Goal: Task Accomplishment & Management: Use online tool/utility

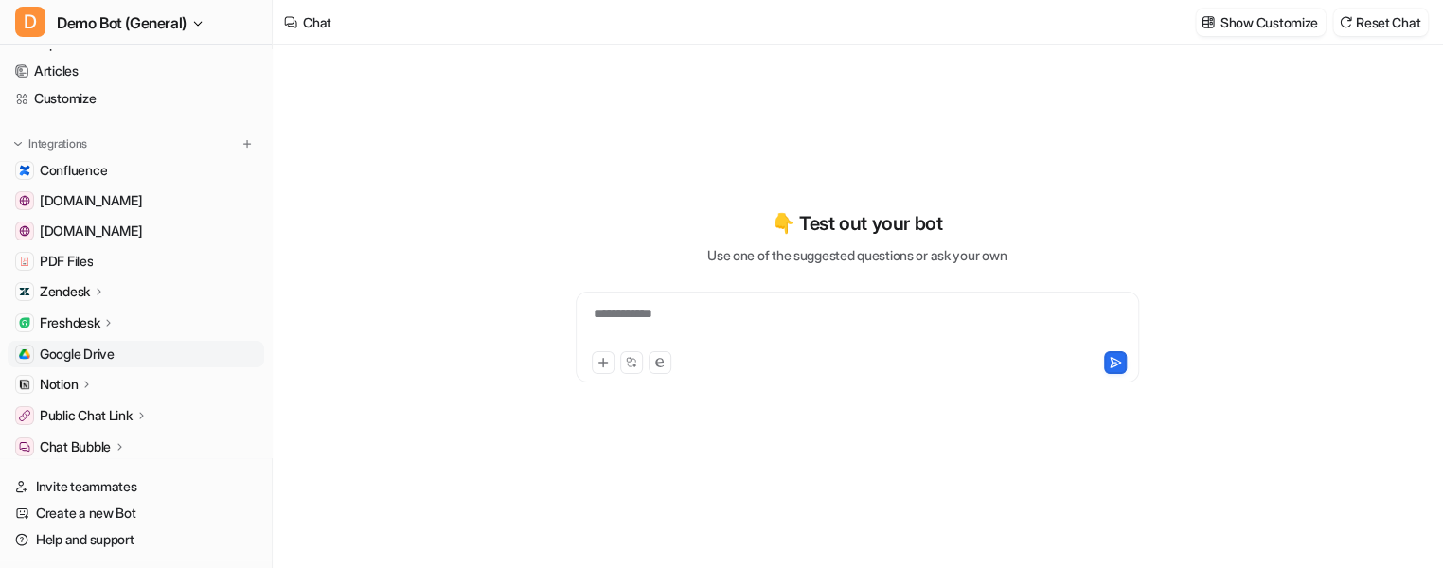
scroll to position [85, 0]
click at [111, 351] on span "Google Drive" at bounding box center [77, 350] width 75 height 19
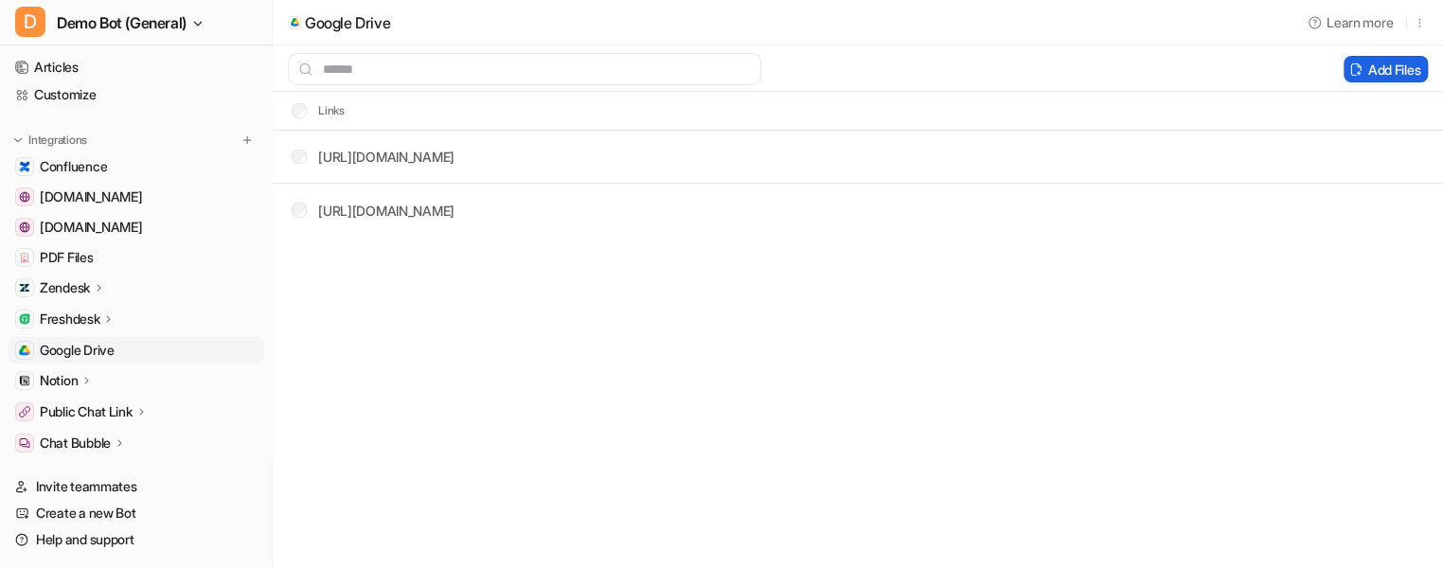
click at [1349, 66] on icon at bounding box center [1355, 69] width 13 height 14
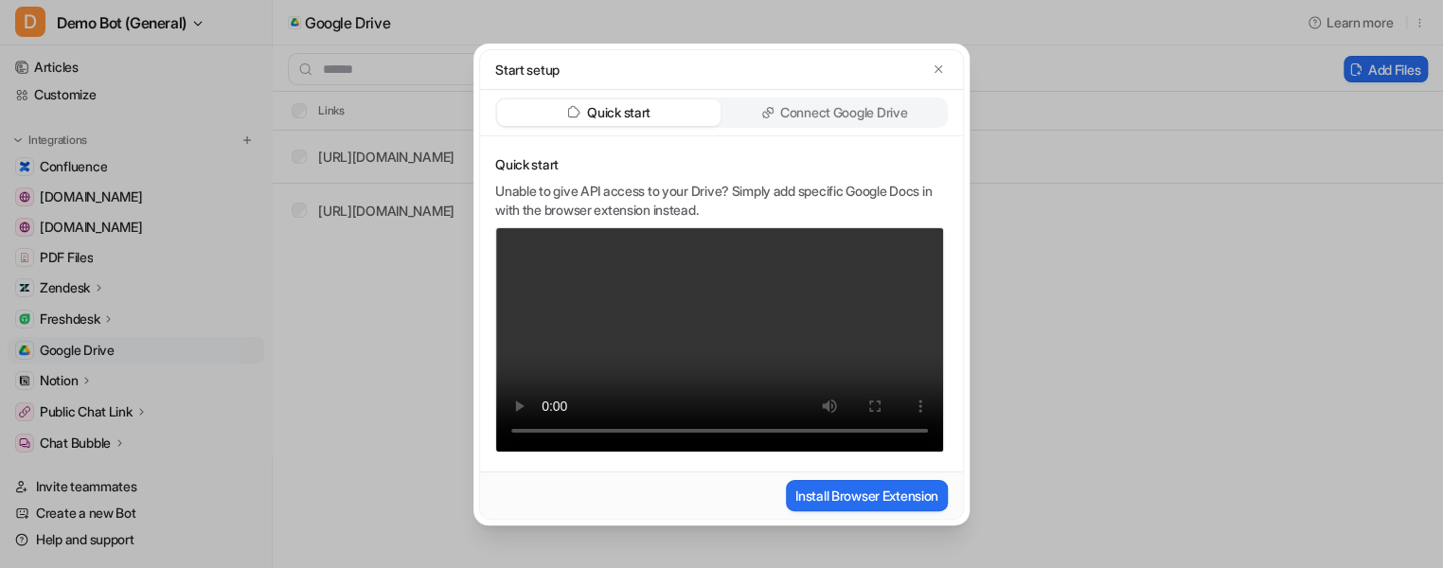
click at [814, 133] on div "Quick start Connect Google Drive" at bounding box center [721, 113] width 483 height 46
click at [823, 103] on p "Connect Google Drive" at bounding box center [843, 112] width 127 height 19
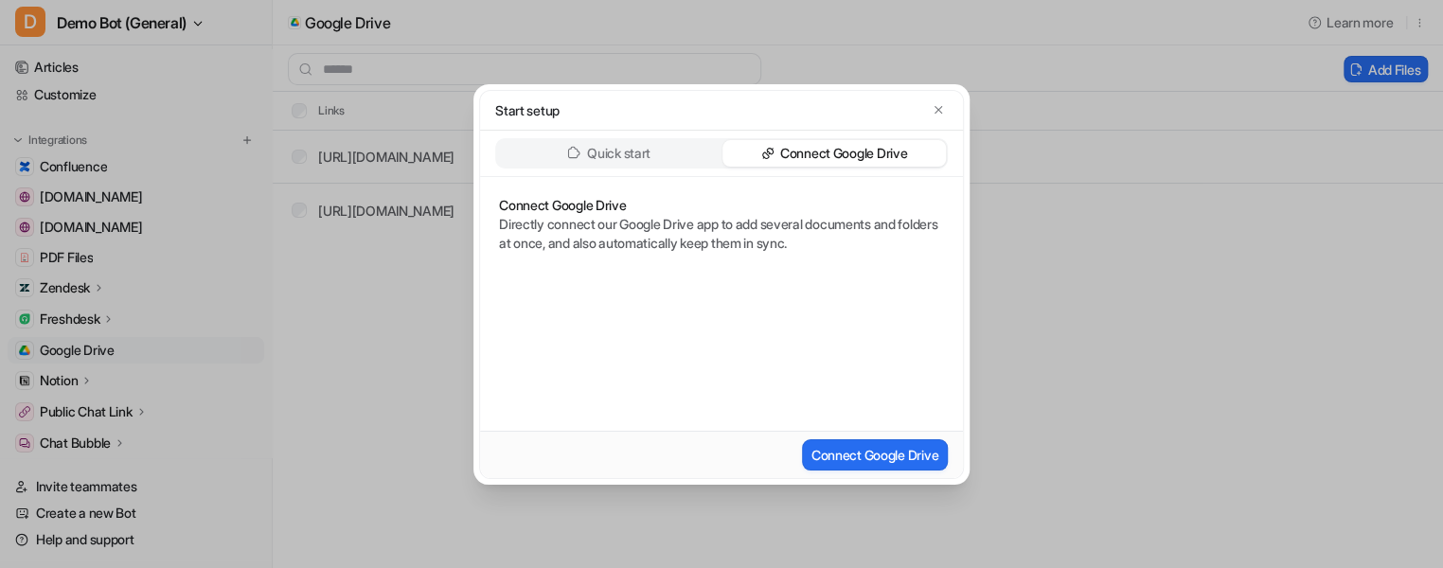
click at [648, 145] on p "Quick start" at bounding box center [618, 153] width 63 height 19
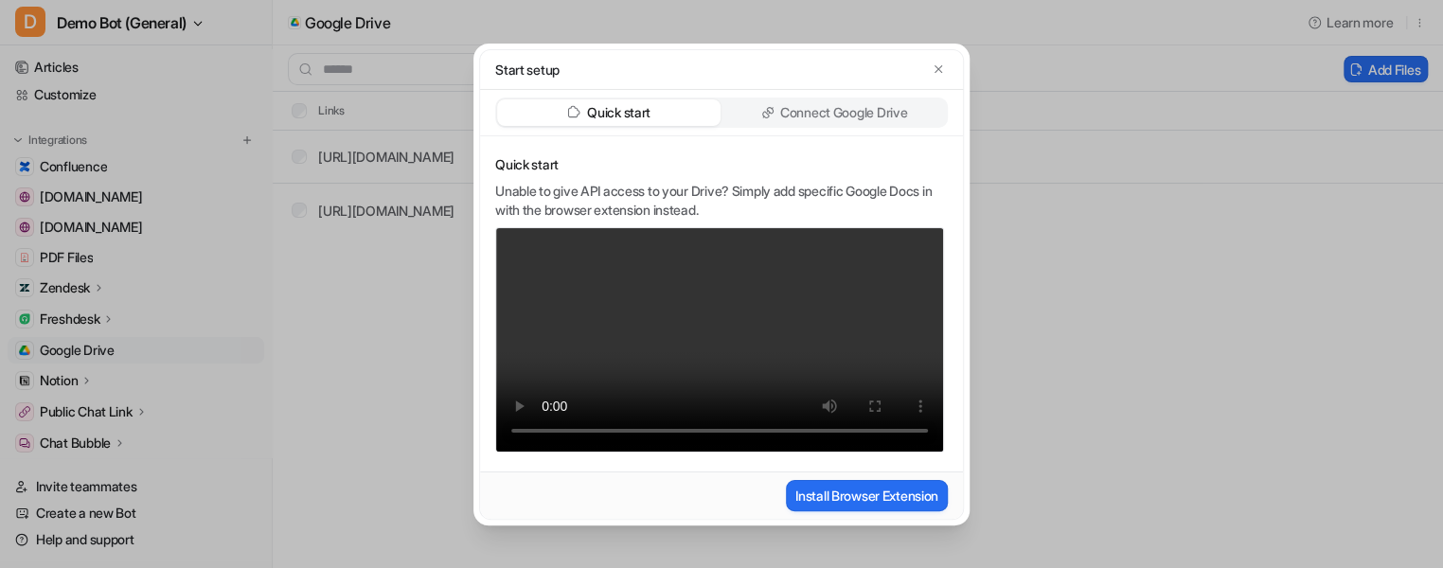
click at [305, 267] on div "Start setup Quick start Connect Google Drive Quick start Unable to give API acc…" at bounding box center [721, 284] width 1443 height 568
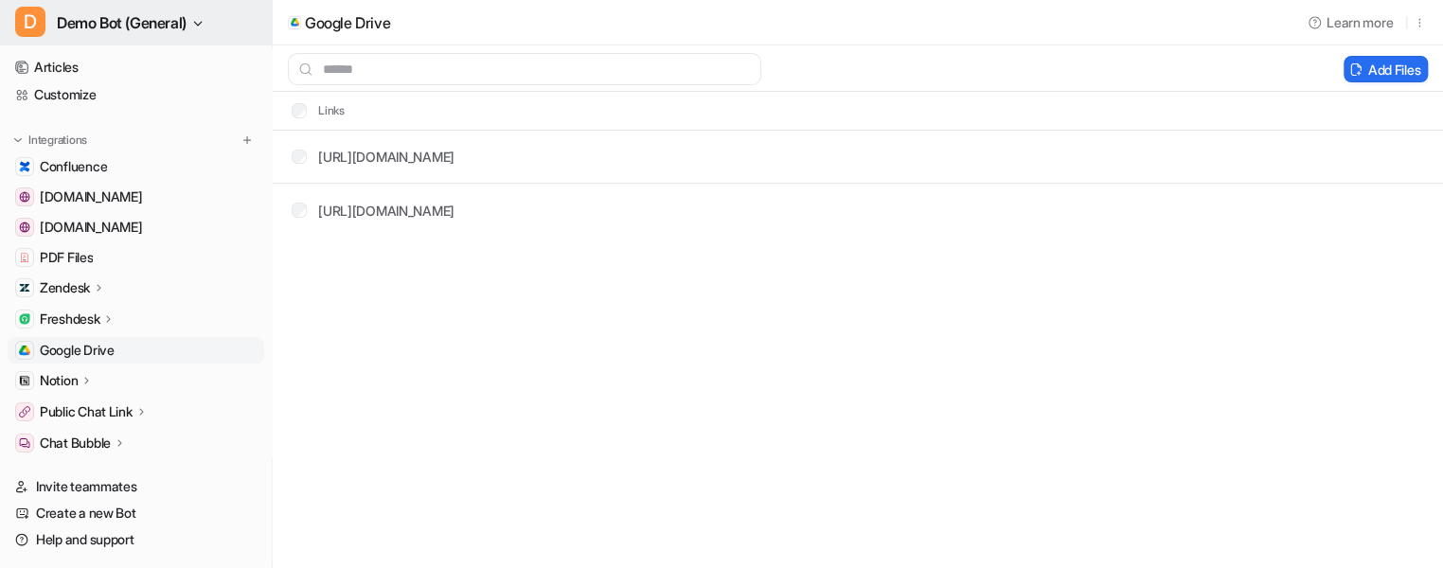
click at [165, 10] on span "Demo Bot (General)" at bounding box center [122, 22] width 130 height 27
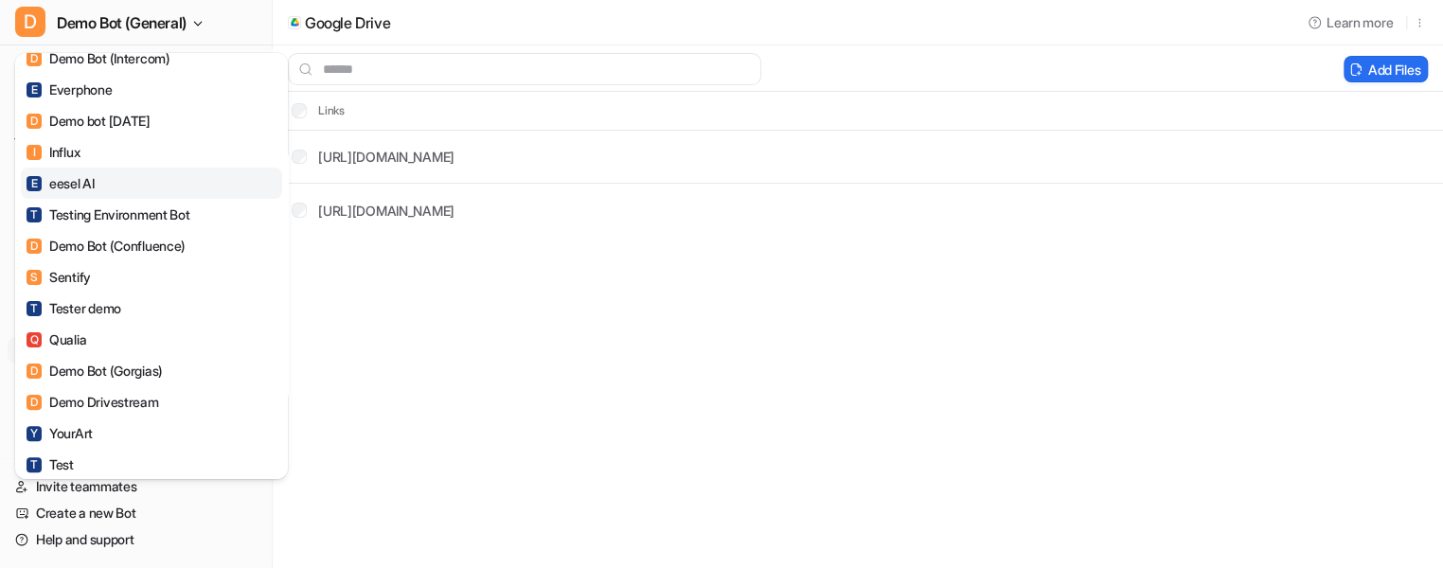
scroll to position [171, 0]
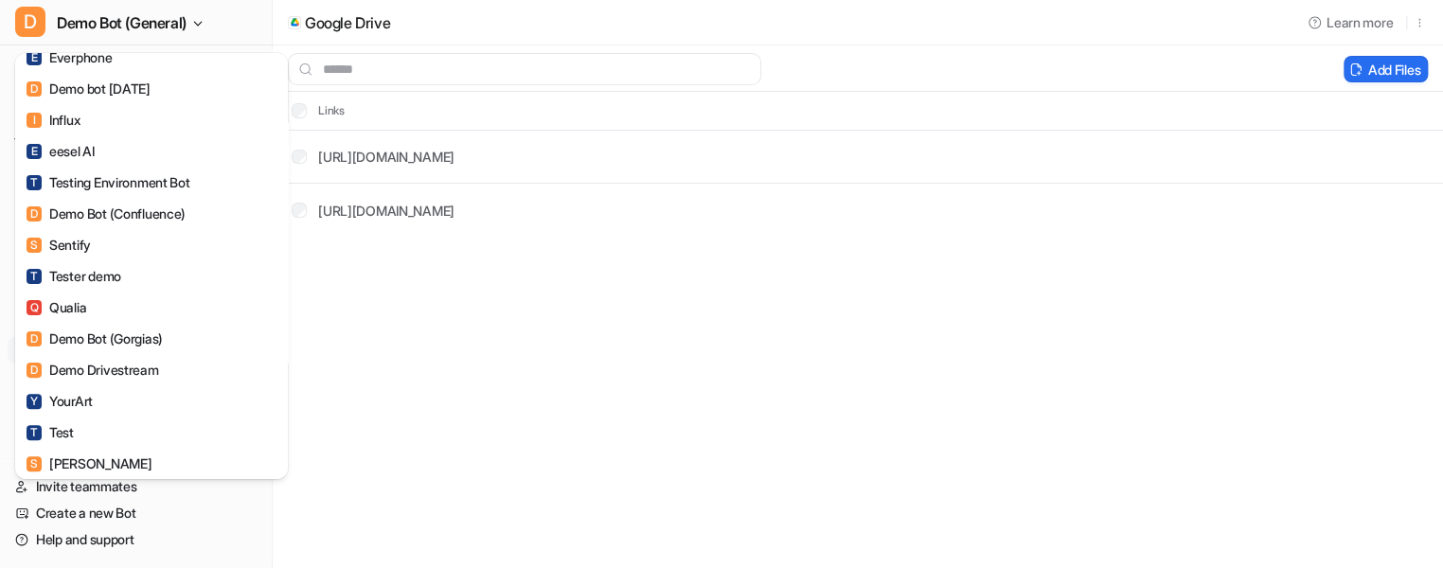
click at [667, 422] on div "D Demo Bot (General) C Chatbot D Demo Bot (Jira) D Demo Bot (Freshdesk) D Demo …" at bounding box center [721, 284] width 1443 height 568
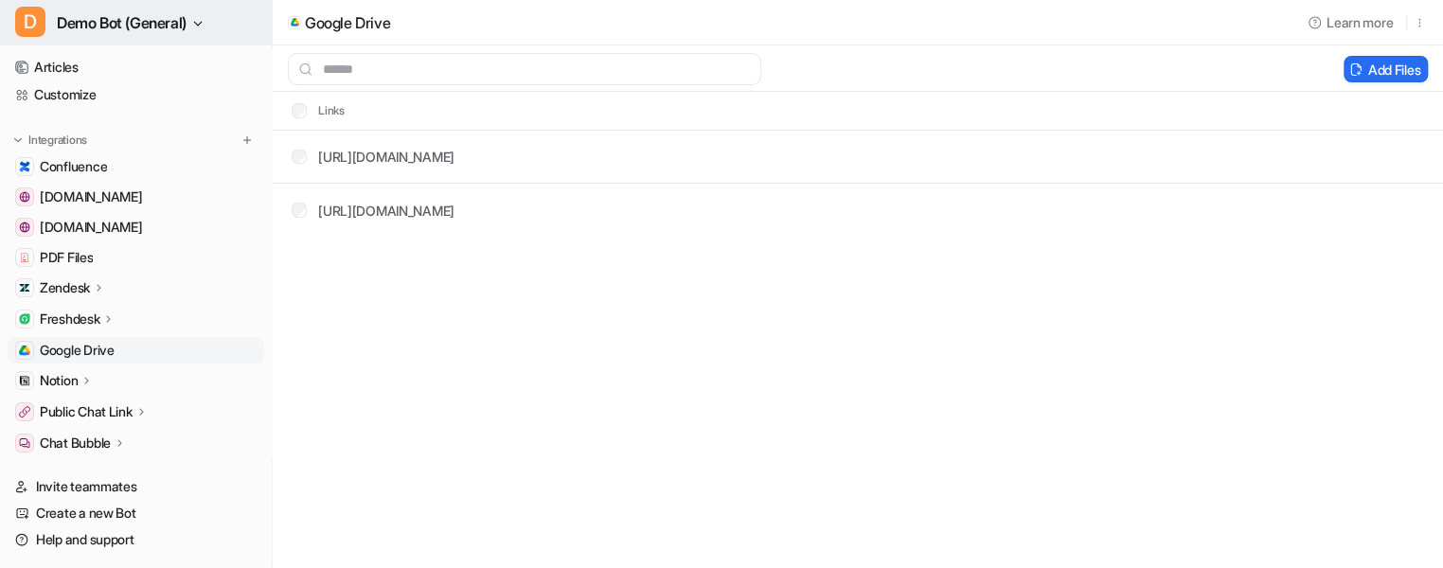
click at [249, 37] on button "D Demo Bot (General)" at bounding box center [136, 22] width 272 height 45
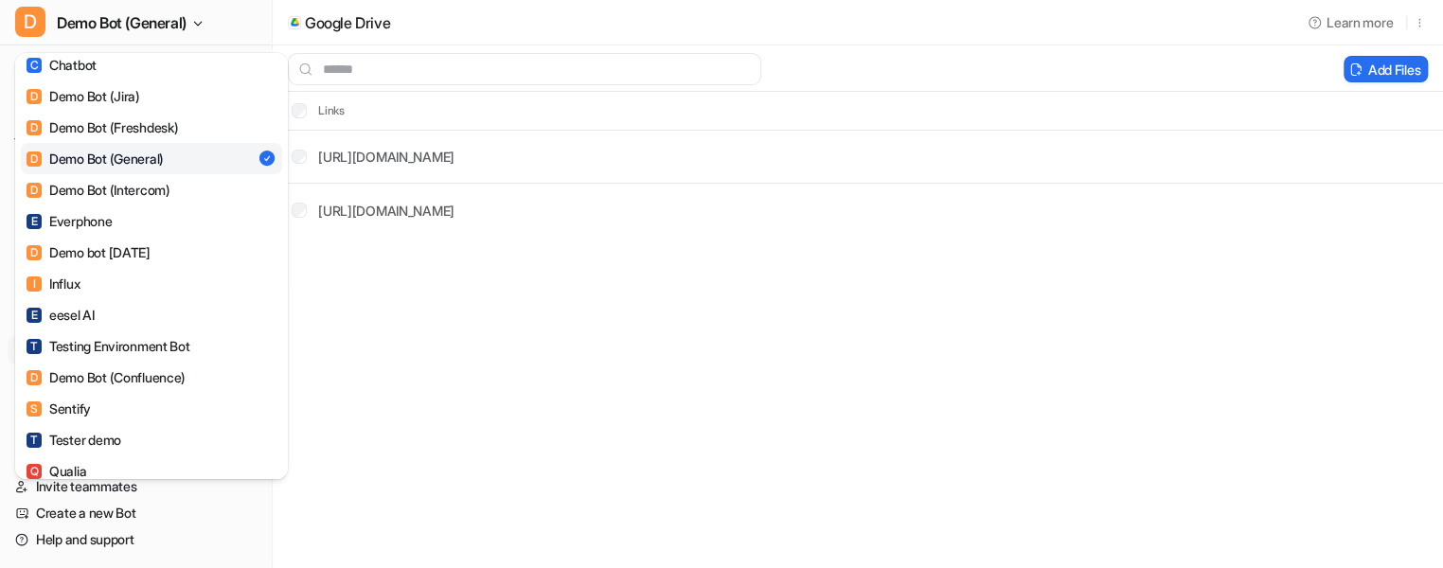
scroll to position [0, 0]
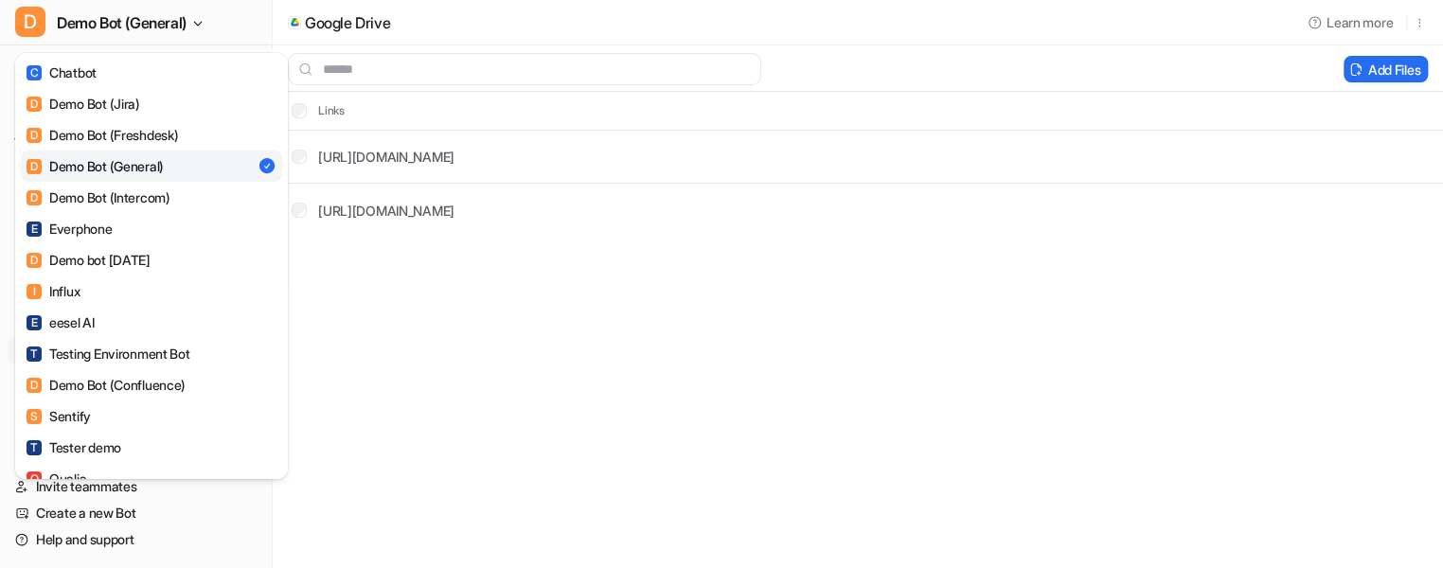
drag, startPoint x: 744, startPoint y: 399, endPoint x: 948, endPoint y: 311, distance: 221.7
click at [757, 397] on div "D Demo Bot (General) C Chatbot D Demo Bot (Jira) D Demo Bot (Freshdesk) D Demo …" at bounding box center [721, 284] width 1443 height 568
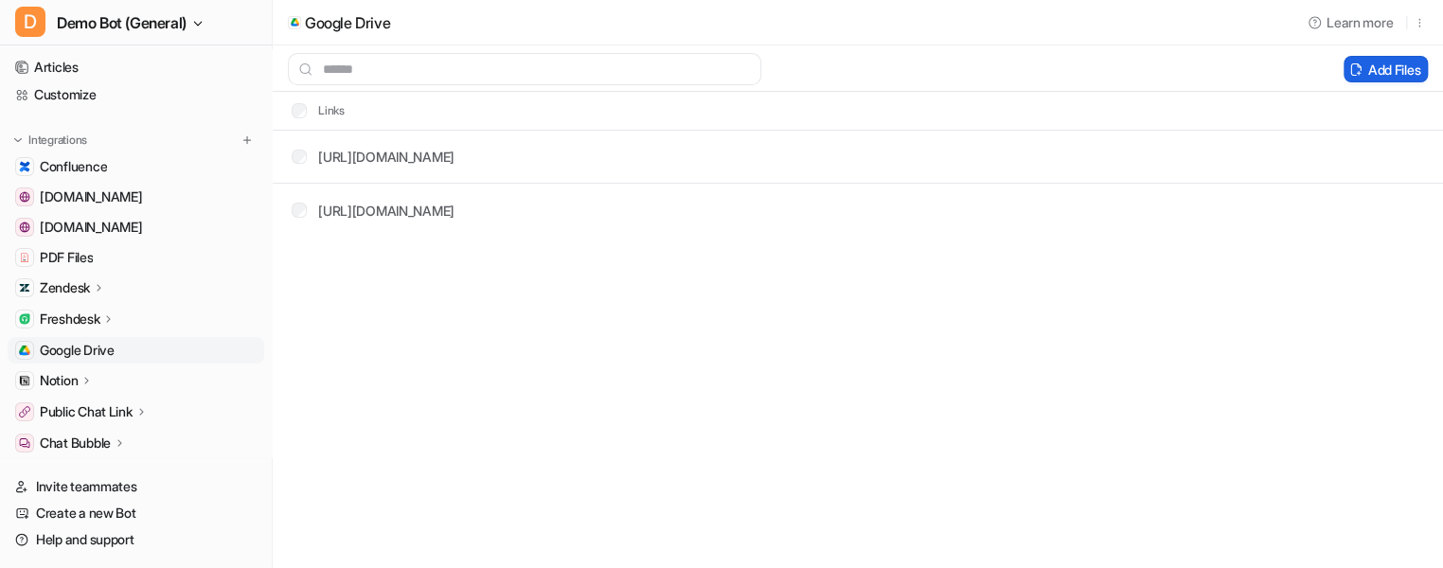
click at [1359, 58] on button "Add Files" at bounding box center [1385, 69] width 84 height 27
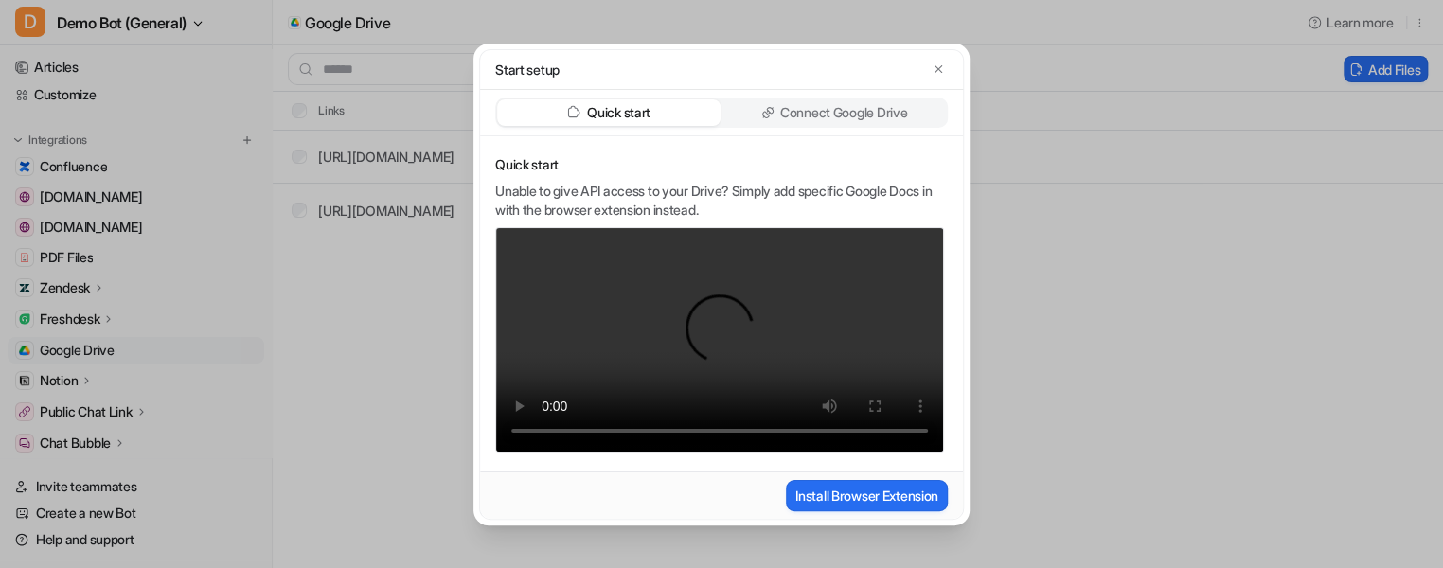
drag, startPoint x: 832, startPoint y: 97, endPoint x: 788, endPoint y: 157, distance: 75.2
click at [833, 103] on p "Connect Google Drive" at bounding box center [843, 112] width 127 height 19
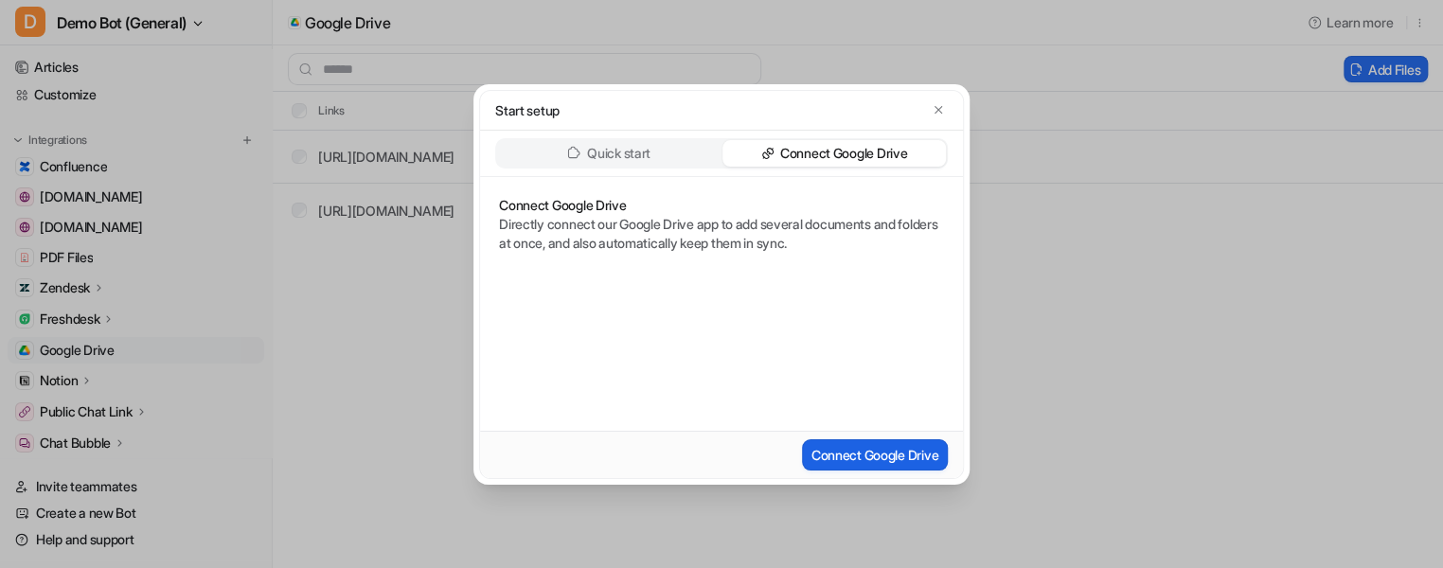
click at [850, 454] on button "Connect Google Drive" at bounding box center [875, 454] width 146 height 31
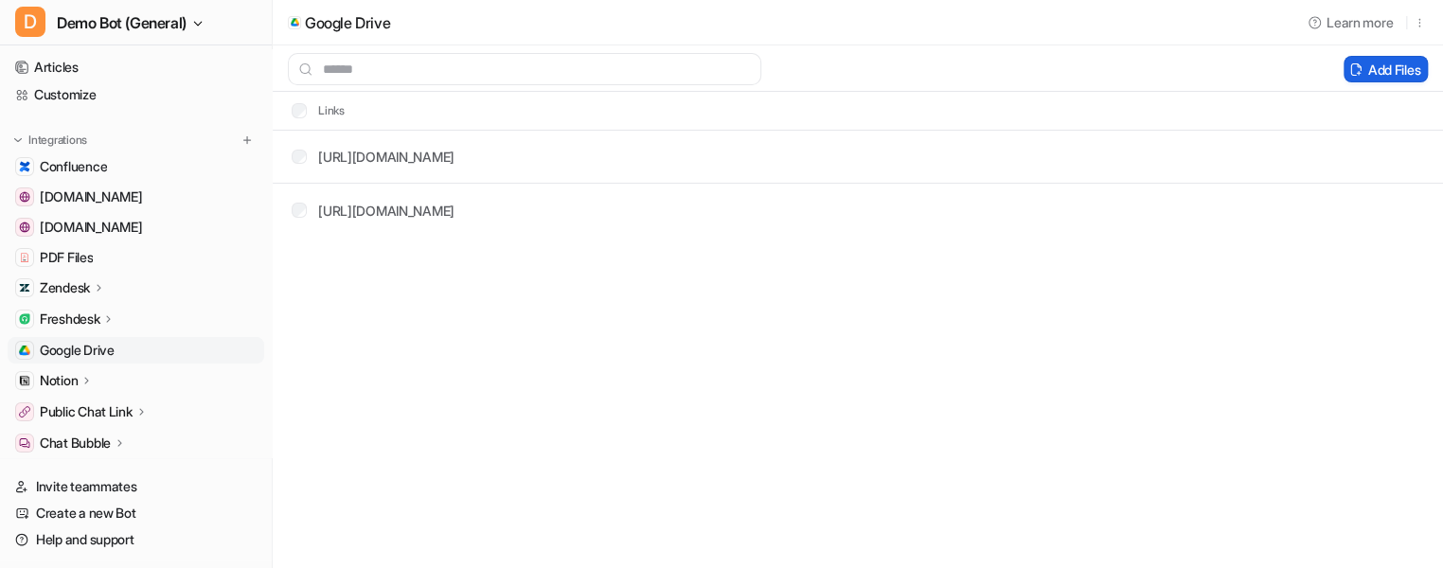
click at [1381, 76] on button "Add Files" at bounding box center [1385, 69] width 84 height 27
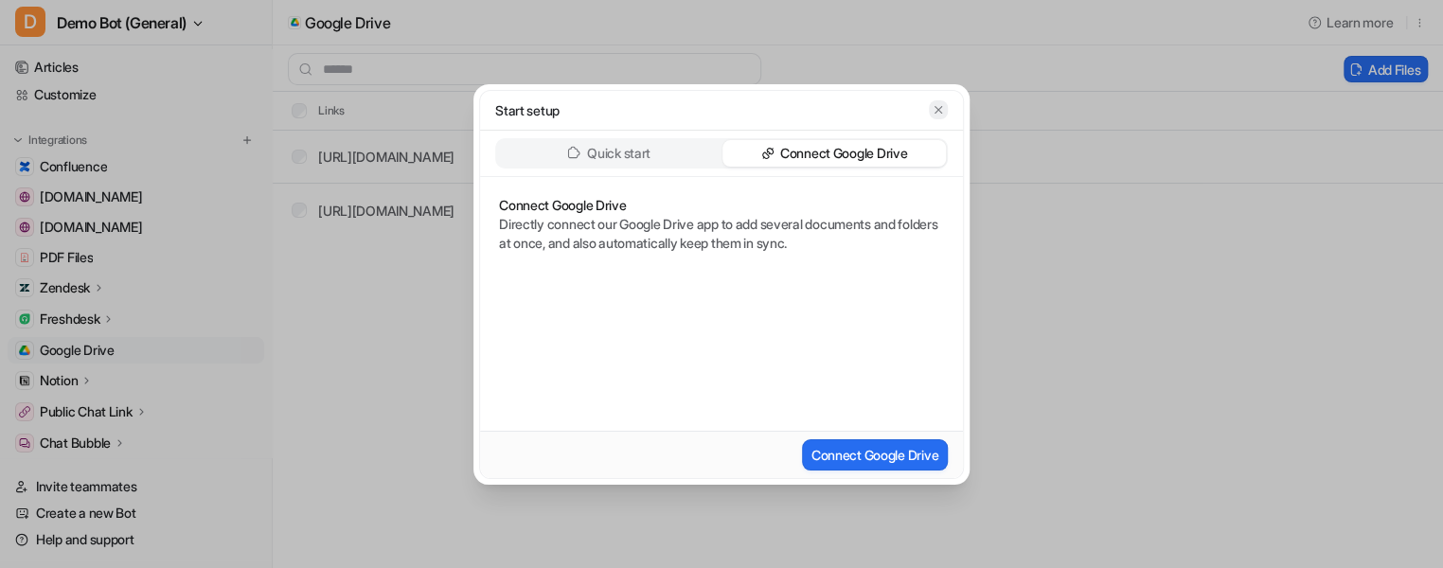
click at [946, 108] on button "button" at bounding box center [938, 109] width 19 height 19
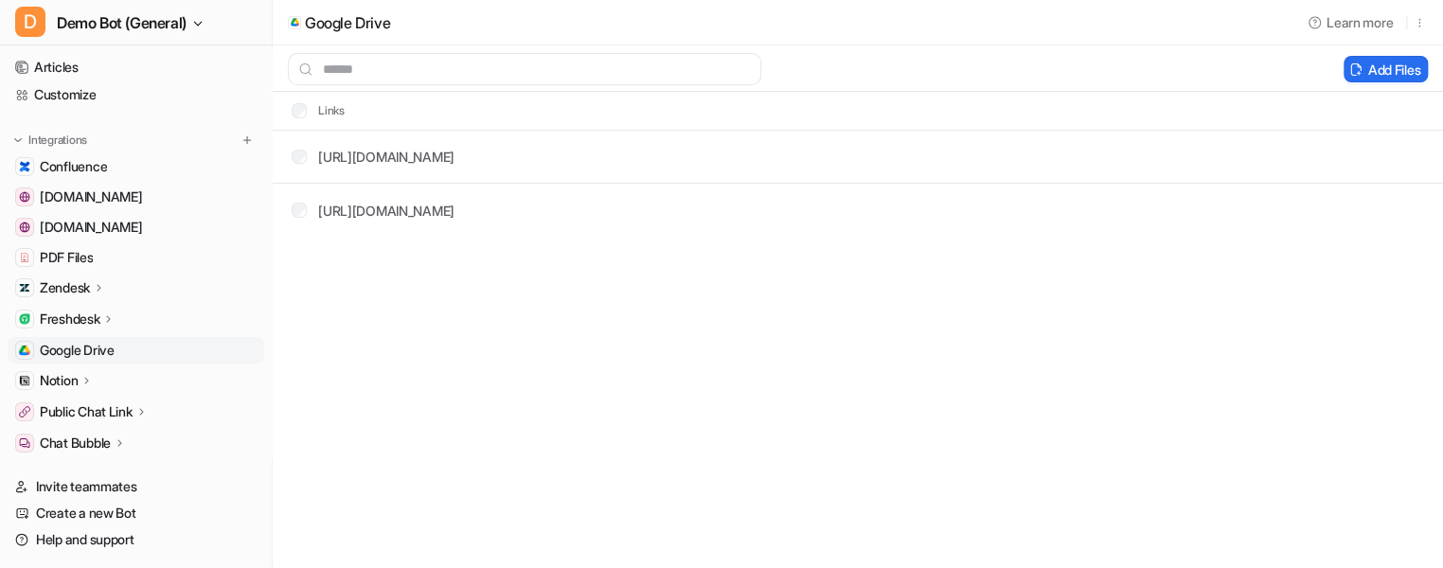
click at [1207, 332] on div "Google Drive Learn more Add Files Links https://docs.google.com/document/d/1eFC…" at bounding box center [721, 284] width 1443 height 568
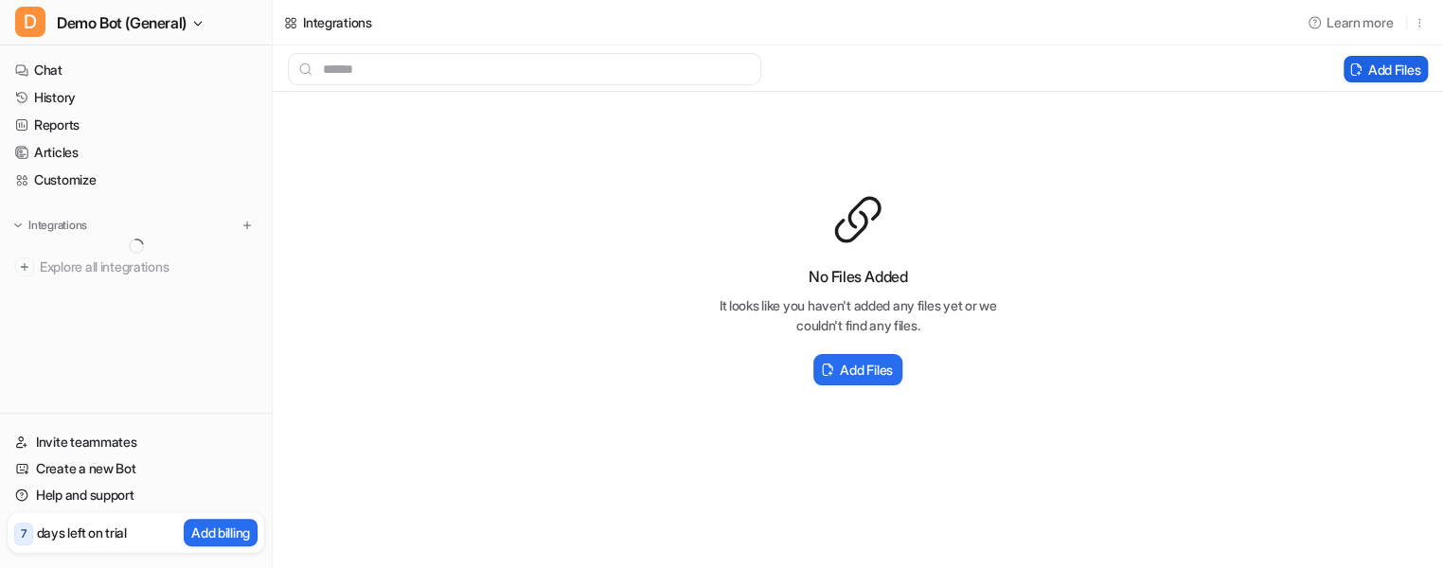
click at [1381, 65] on button "Add Files" at bounding box center [1385, 69] width 84 height 27
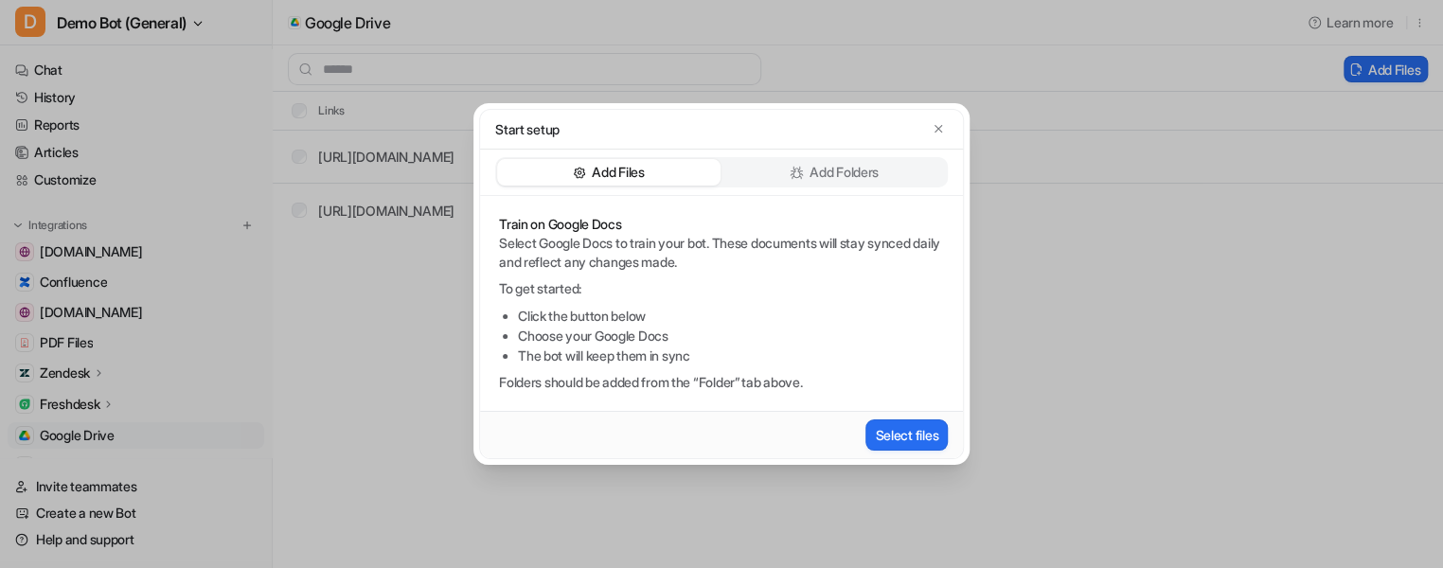
click at [809, 179] on p "Add Folders" at bounding box center [843, 172] width 69 height 19
